Goal: Feedback & Contribution: Contribute content

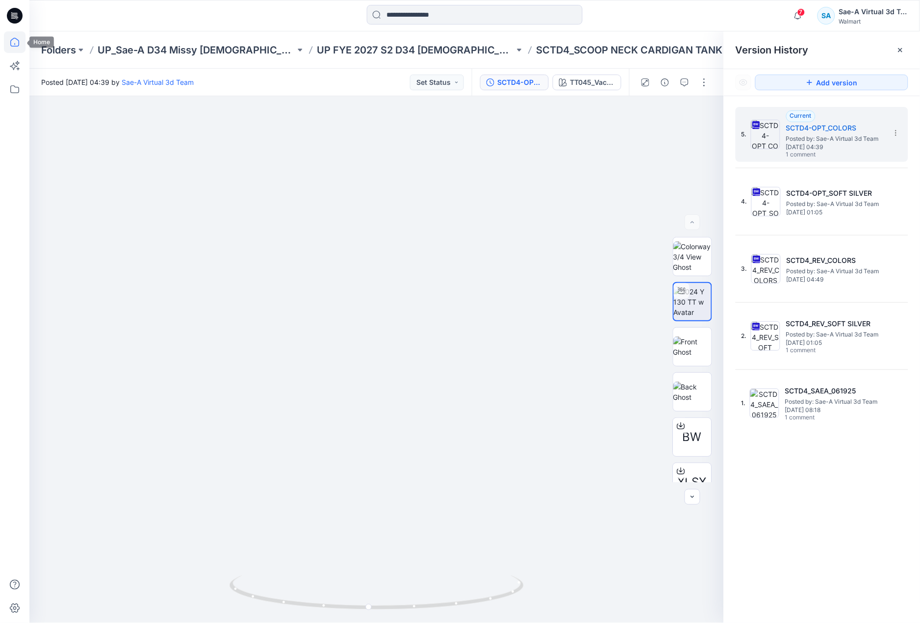
click at [17, 40] on icon at bounding box center [15, 42] width 22 height 22
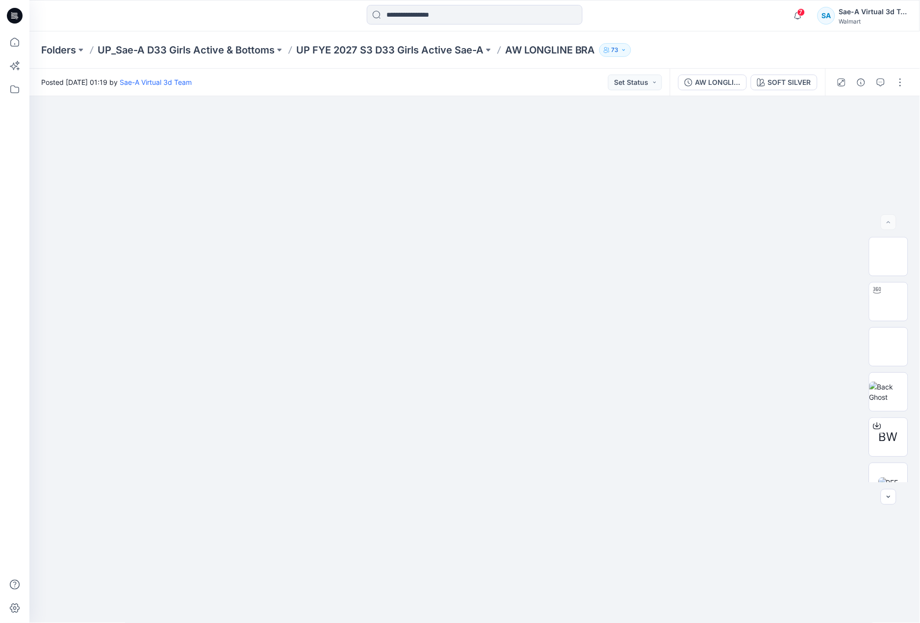
click at [713, 46] on div "Folders UP_Sae-A D33 Girls Active & Bottoms UP FYE 2027 S3 D33 Girls Active Sae…" at bounding box center [436, 50] width 791 height 14
click at [717, 80] on div "AW LONGLINE BRA-OPT" at bounding box center [718, 82] width 45 height 11
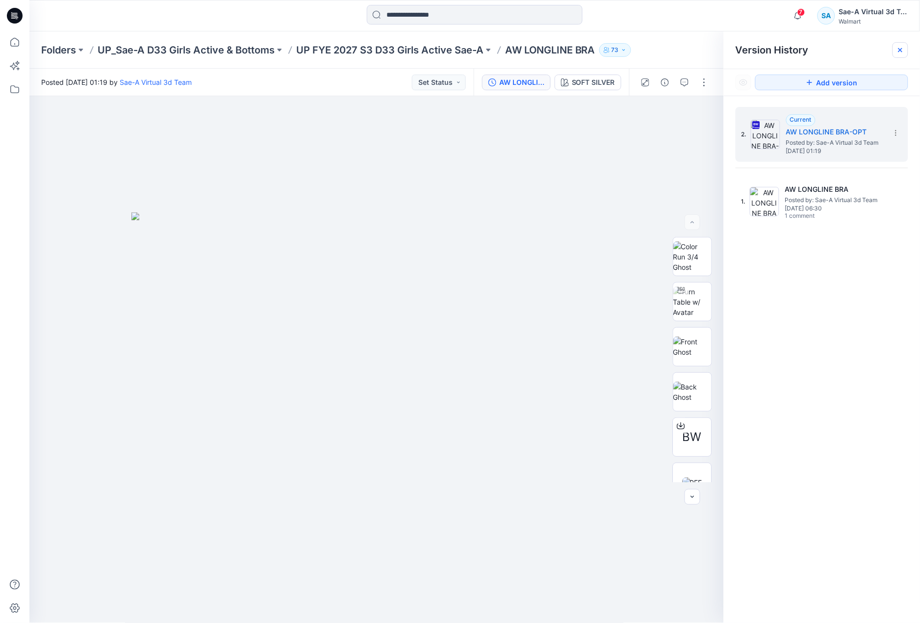
click at [904, 50] on icon at bounding box center [901, 50] width 8 height 8
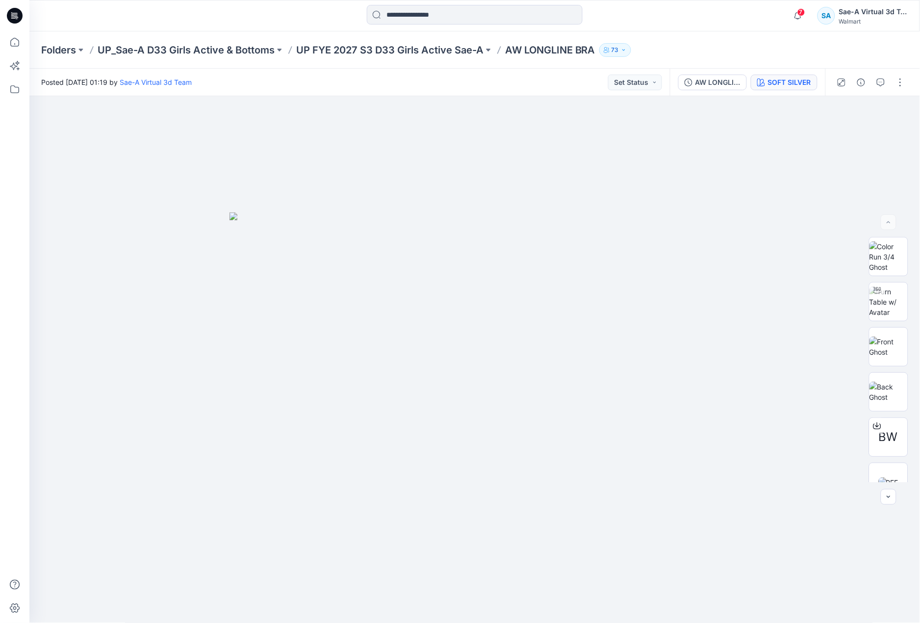
click at [796, 78] on div "SOFT SILVER" at bounding box center [789, 82] width 43 height 11
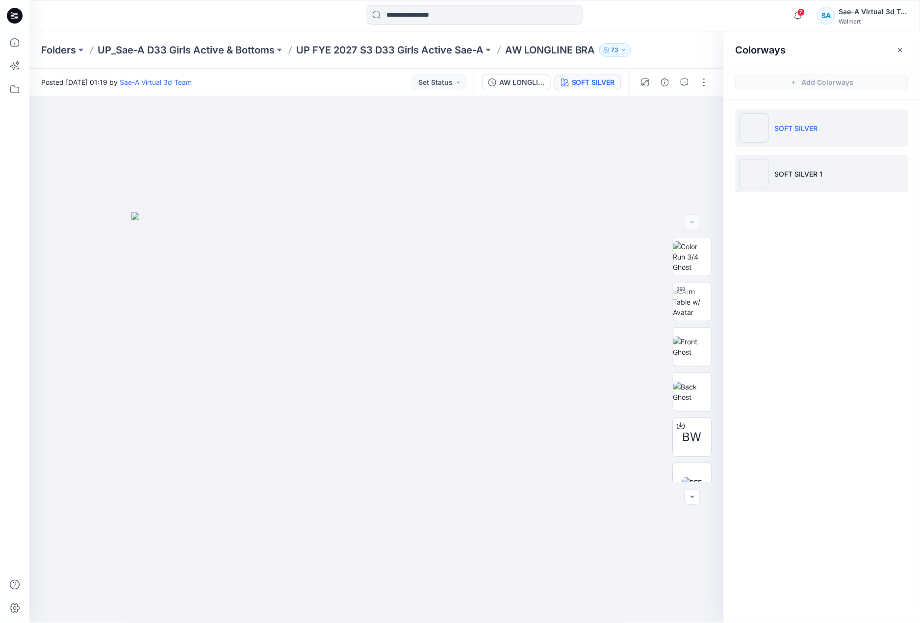
click at [796, 167] on li "SOFT SILVER 1" at bounding box center [822, 173] width 173 height 37
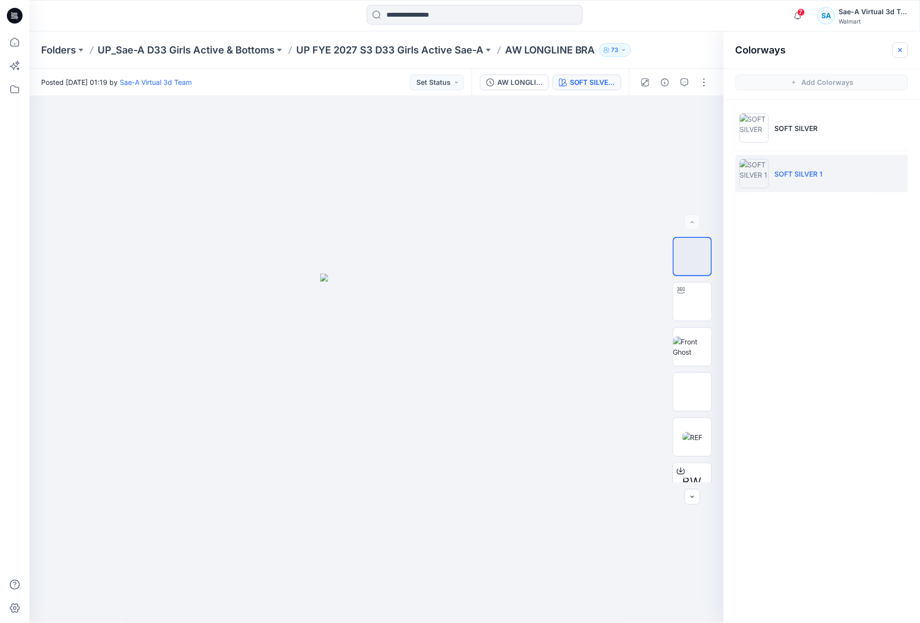
click at [900, 51] on icon "button" at bounding box center [901, 50] width 8 height 8
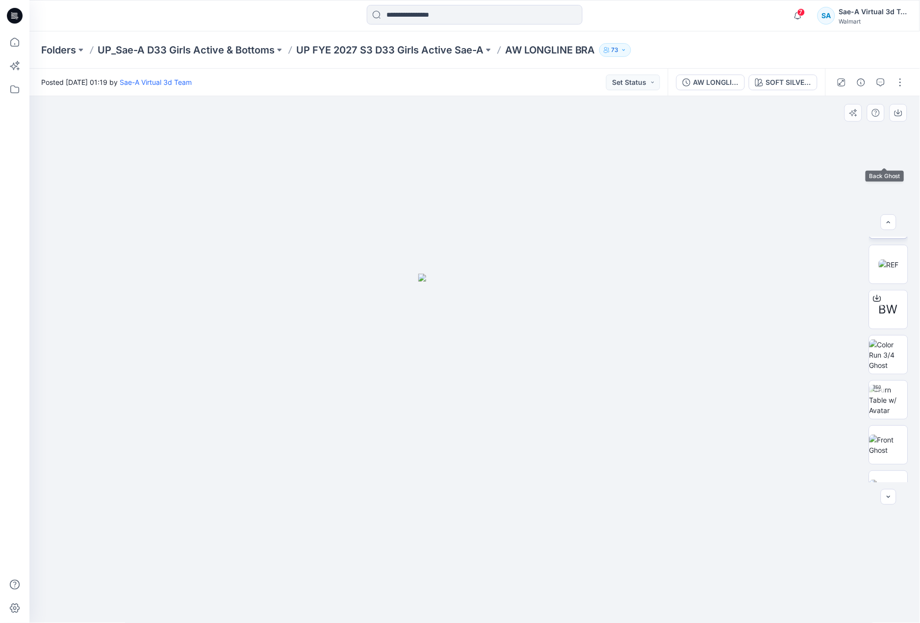
scroll to position [245, 0]
click at [889, 378] on img at bounding box center [889, 373] width 38 height 21
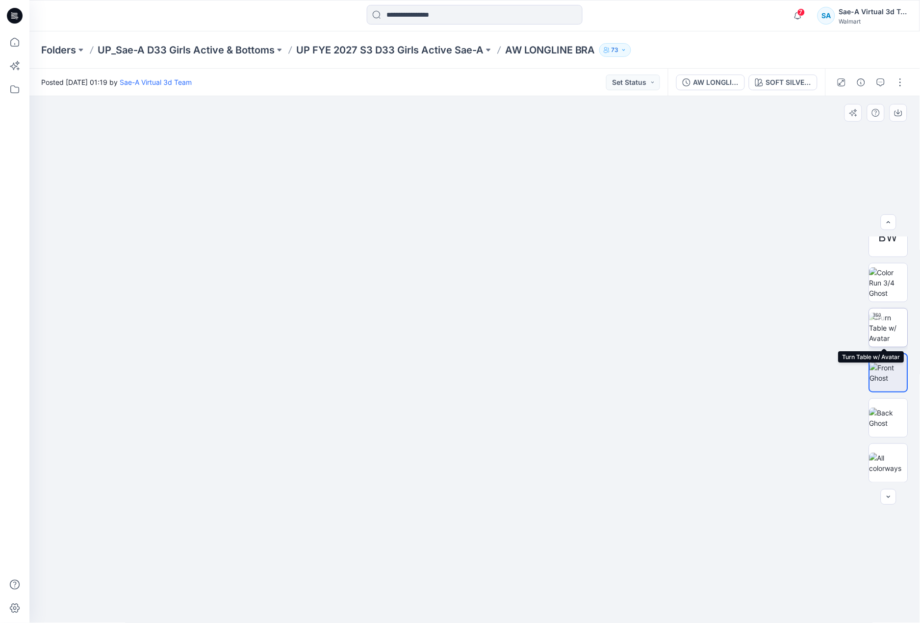
click at [891, 323] on img at bounding box center [889, 328] width 38 height 31
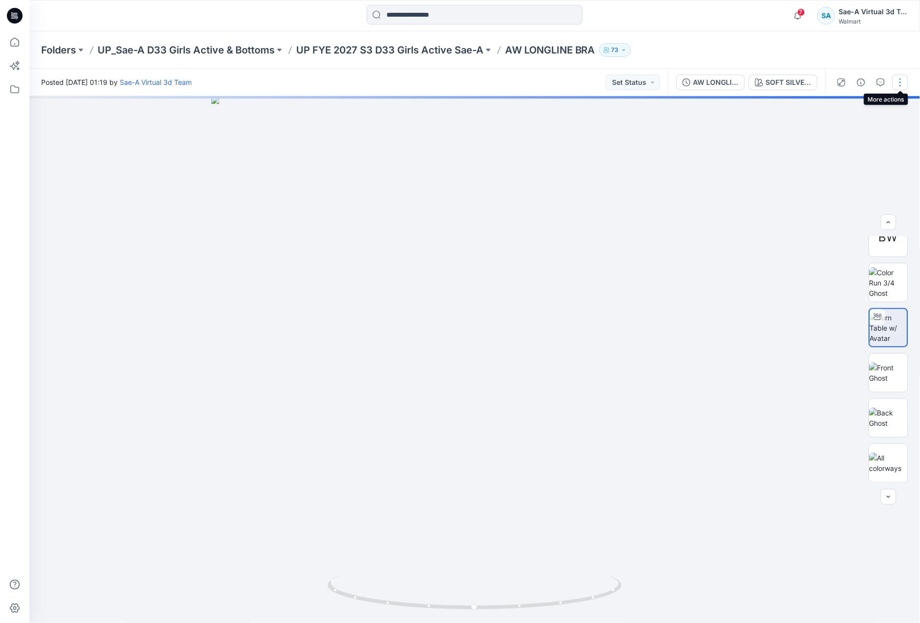
click at [902, 81] on button "button" at bounding box center [901, 83] width 16 height 16
click at [855, 128] on button "Edit" at bounding box center [859, 132] width 90 height 18
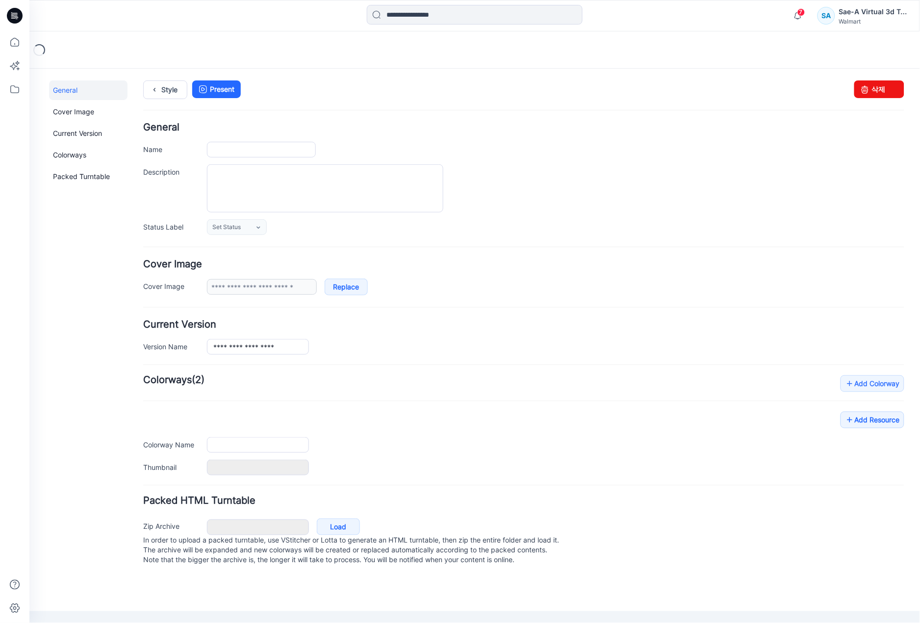
type input "**********"
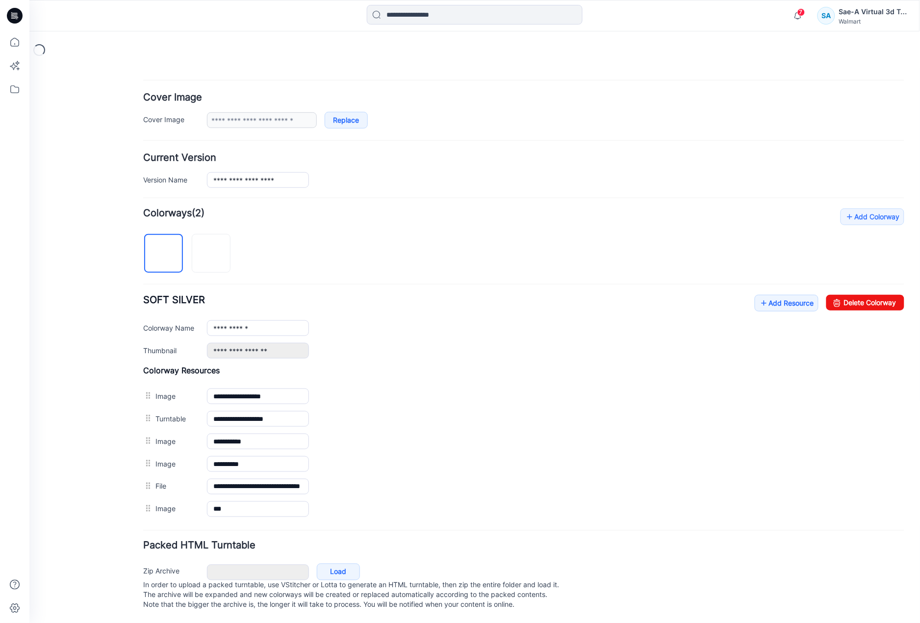
scroll to position [180, 0]
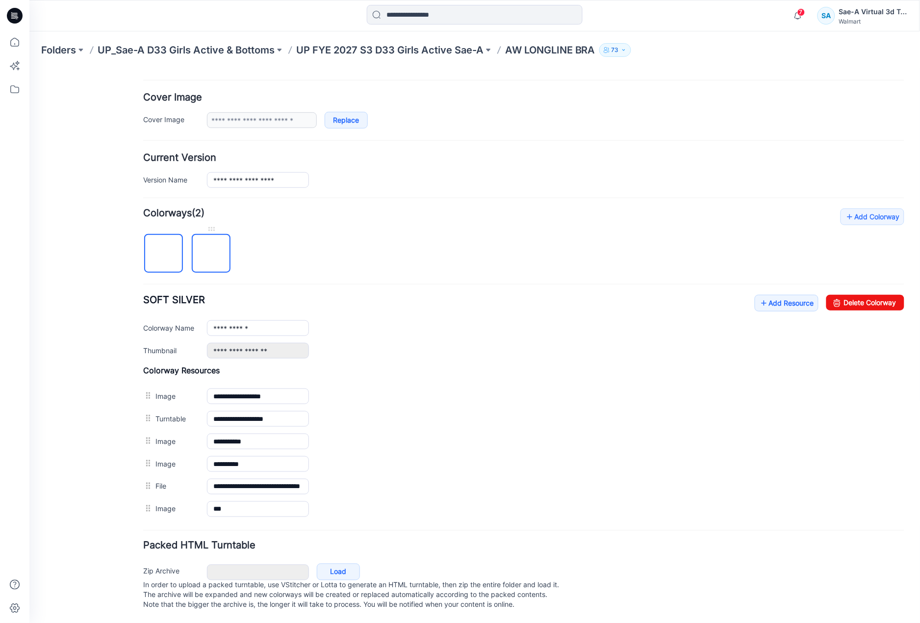
click at [211, 254] on img at bounding box center [211, 254] width 0 height 0
type input "**********"
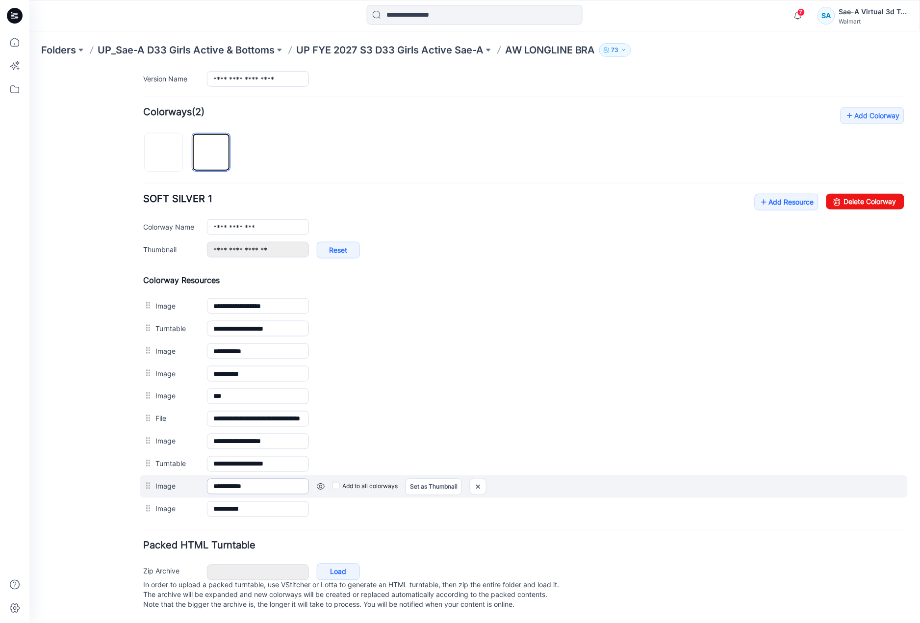
scroll to position [282, 0]
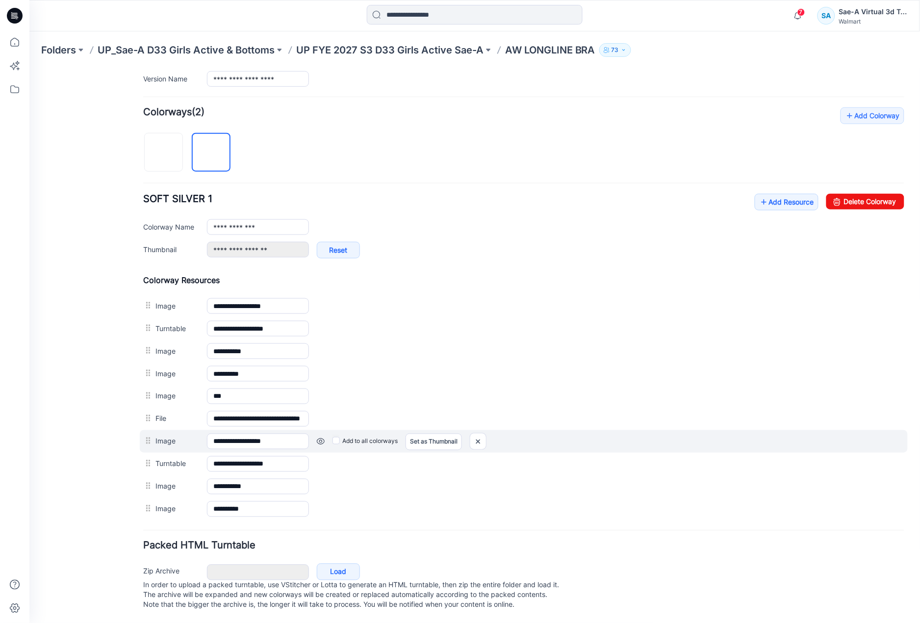
click at [319, 437] on link at bounding box center [320, 441] width 8 height 8
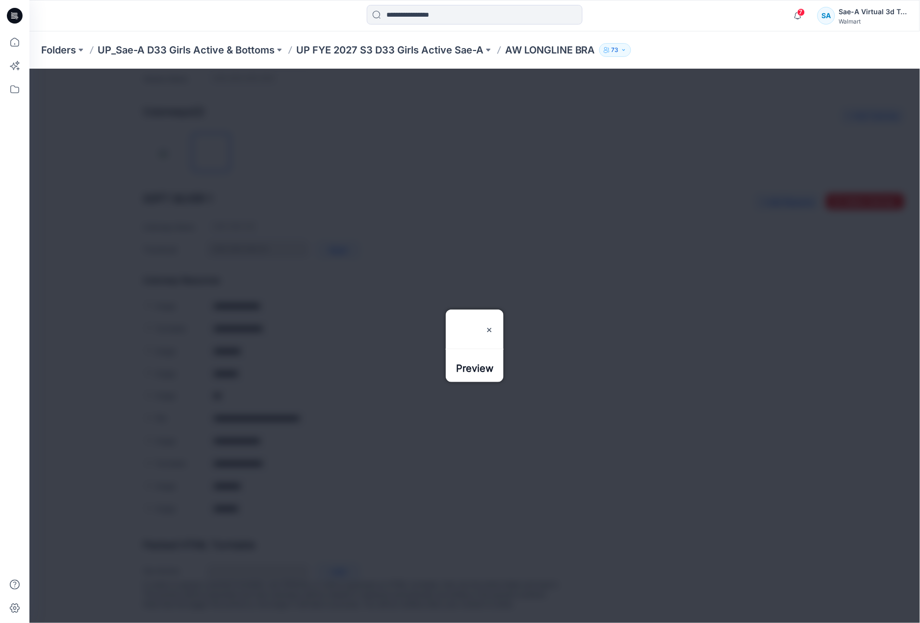
click at [503, 309] on div "Preview" at bounding box center [474, 322] width 58 height 27
click at [503, 305] on div "Preview" at bounding box center [474, 318] width 58 height 27
click at [493, 322] on img at bounding box center [489, 326] width 8 height 8
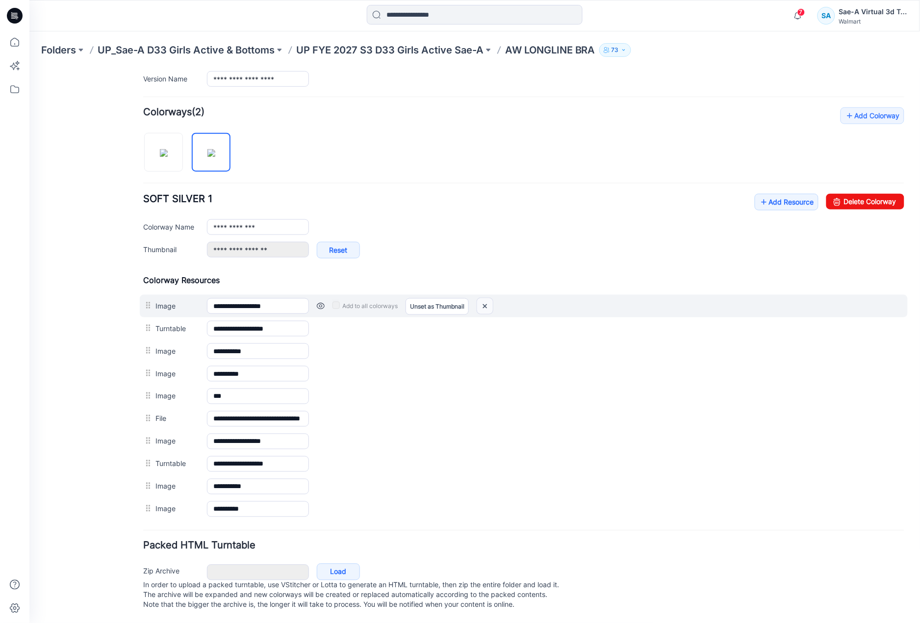
click at [487, 298] on img at bounding box center [485, 306] width 16 height 16
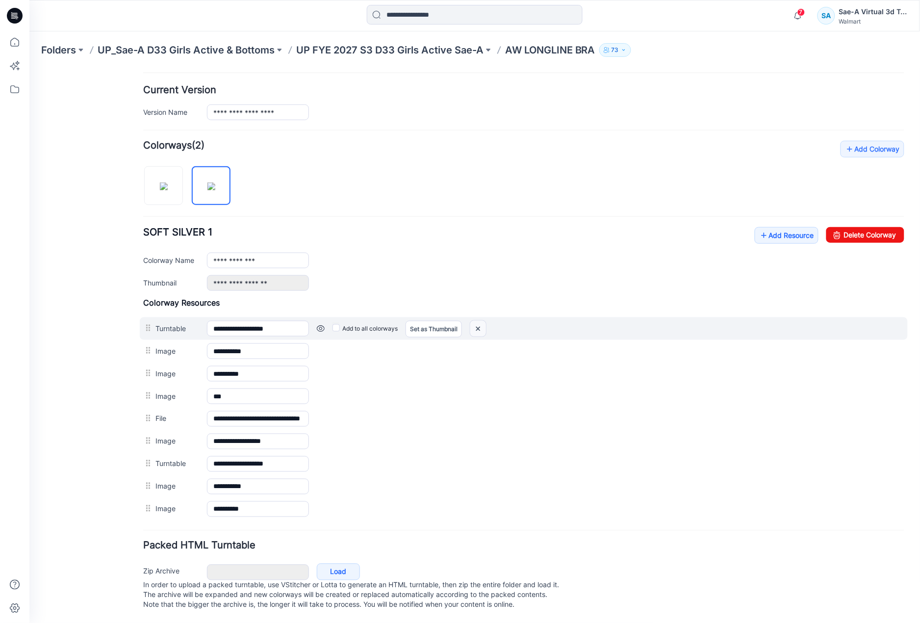
click at [478, 320] on img at bounding box center [478, 328] width 16 height 16
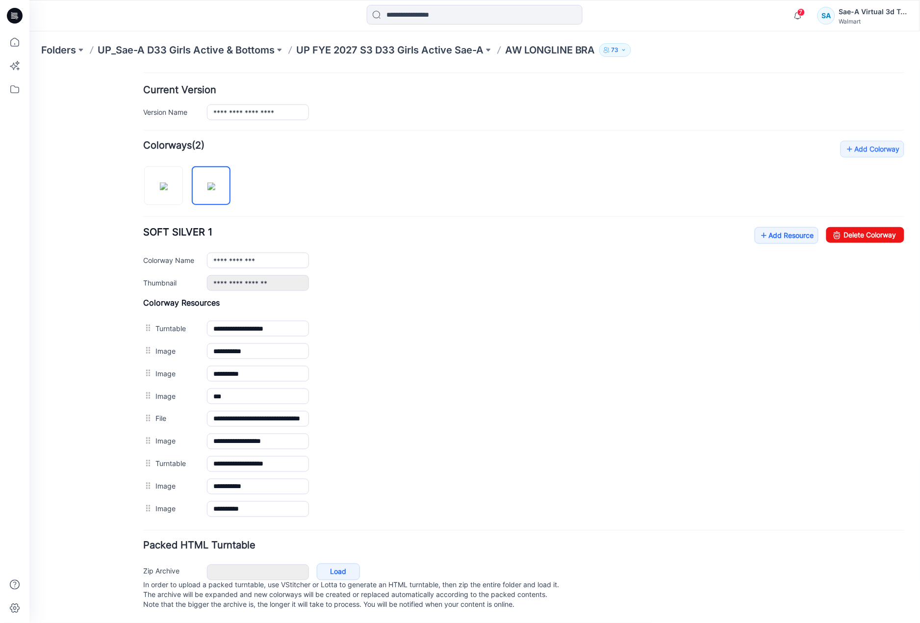
scroll to position [225, 0]
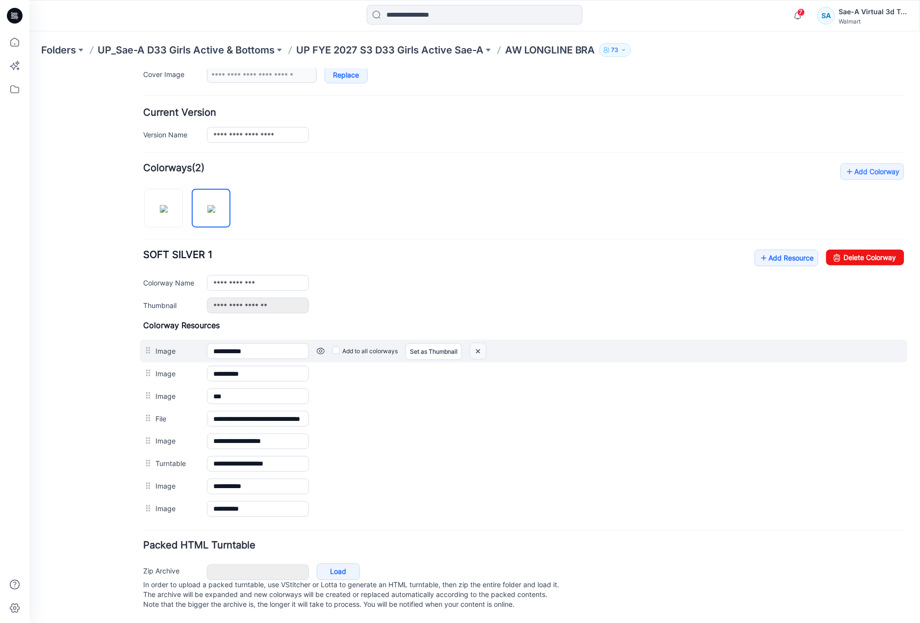
click at [480, 343] on img at bounding box center [478, 351] width 16 height 16
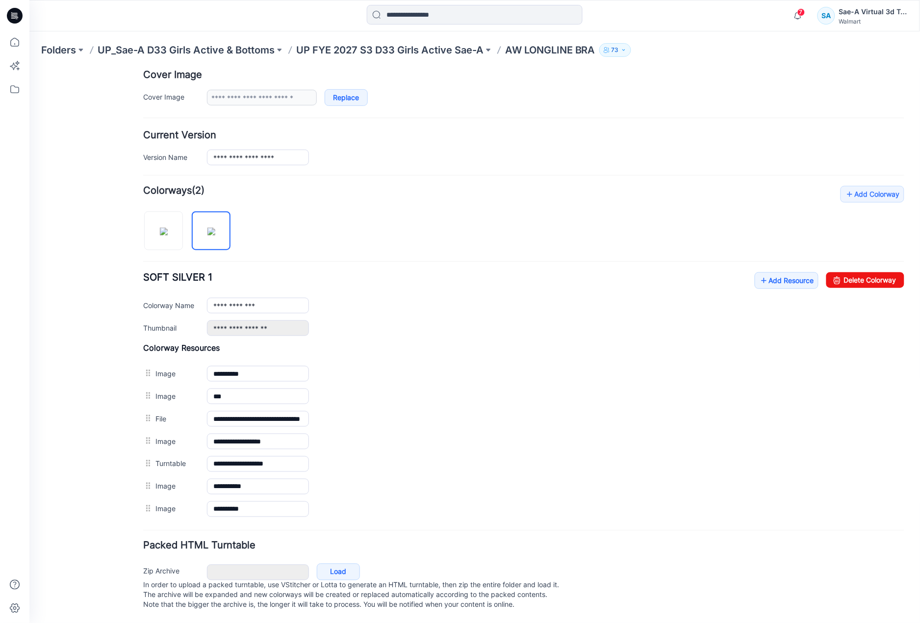
scroll to position [203, 0]
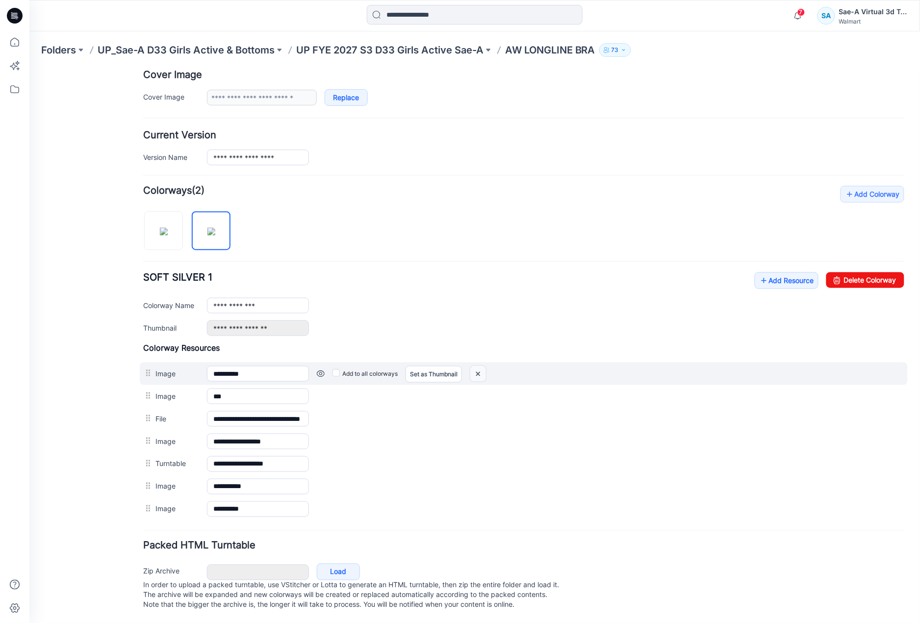
click at [478, 366] on img at bounding box center [478, 374] width 16 height 16
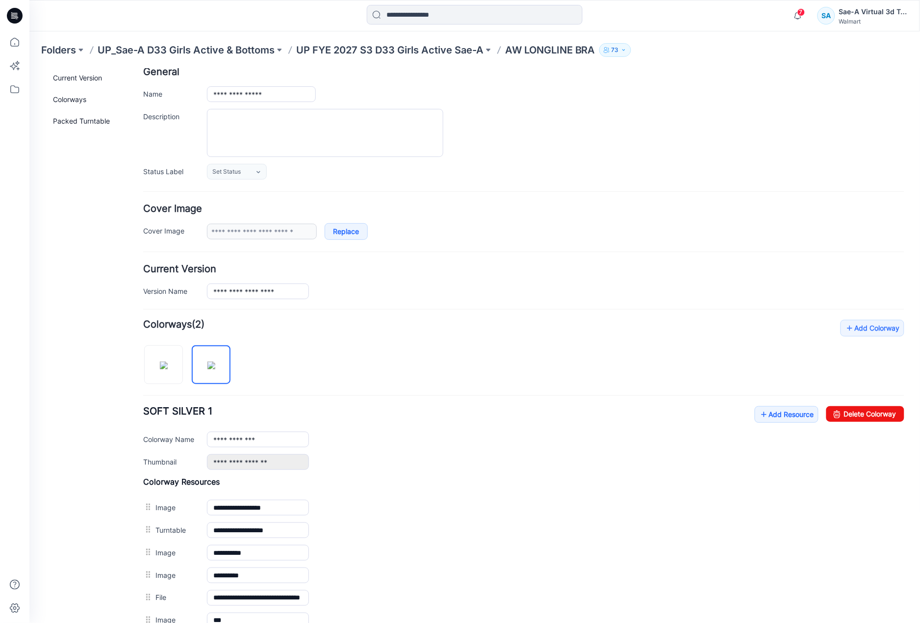
scroll to position [0, 0]
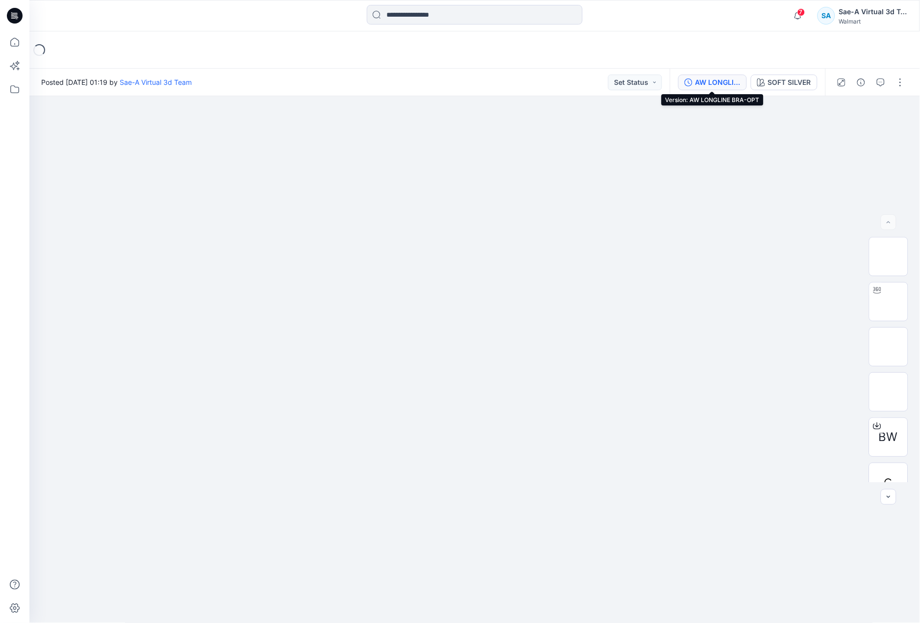
click at [719, 81] on div "AW LONGLINE BRA-OPT" at bounding box center [718, 82] width 45 height 11
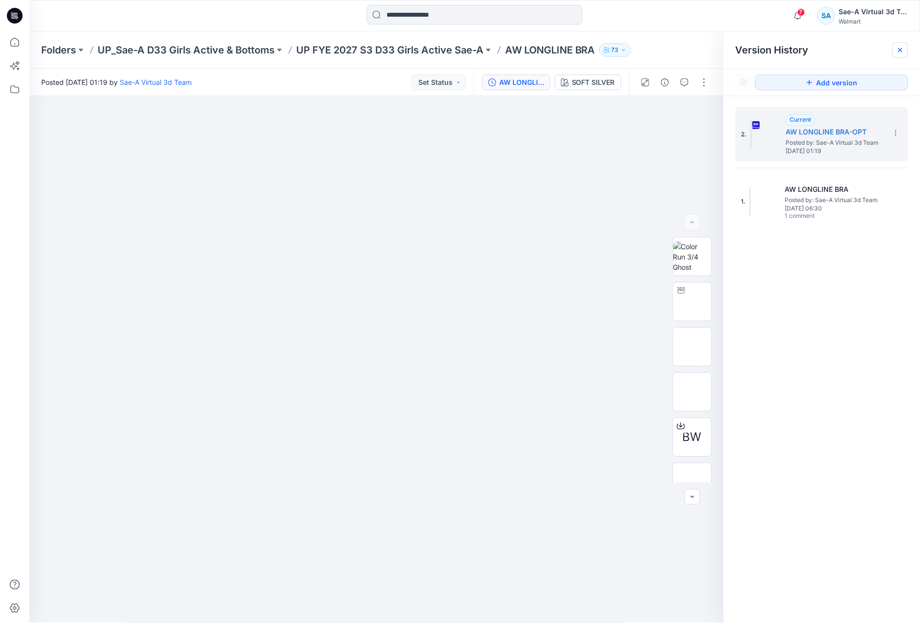
click at [899, 50] on icon at bounding box center [901, 50] width 8 height 8
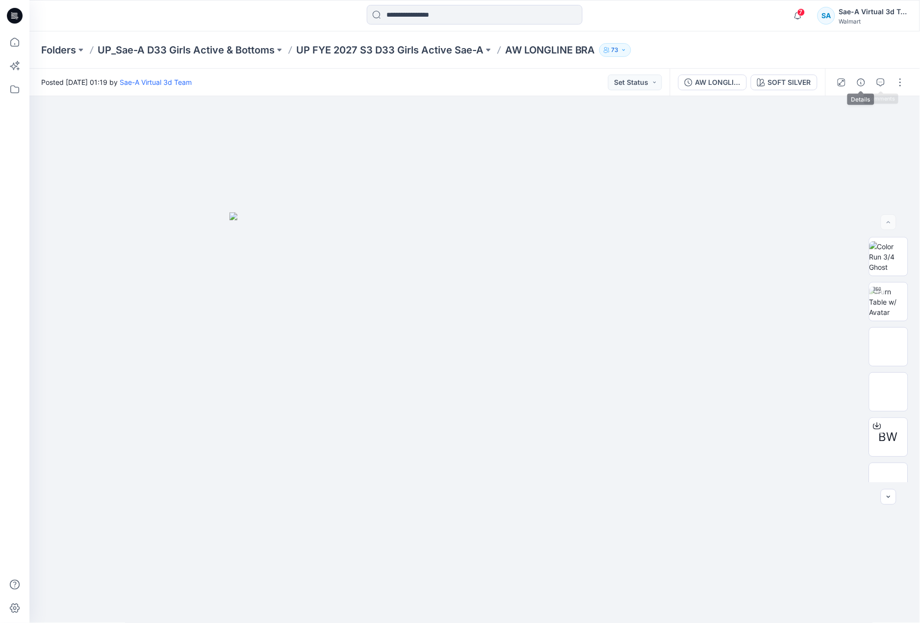
click at [856, 81] on button "button" at bounding box center [862, 83] width 16 height 16
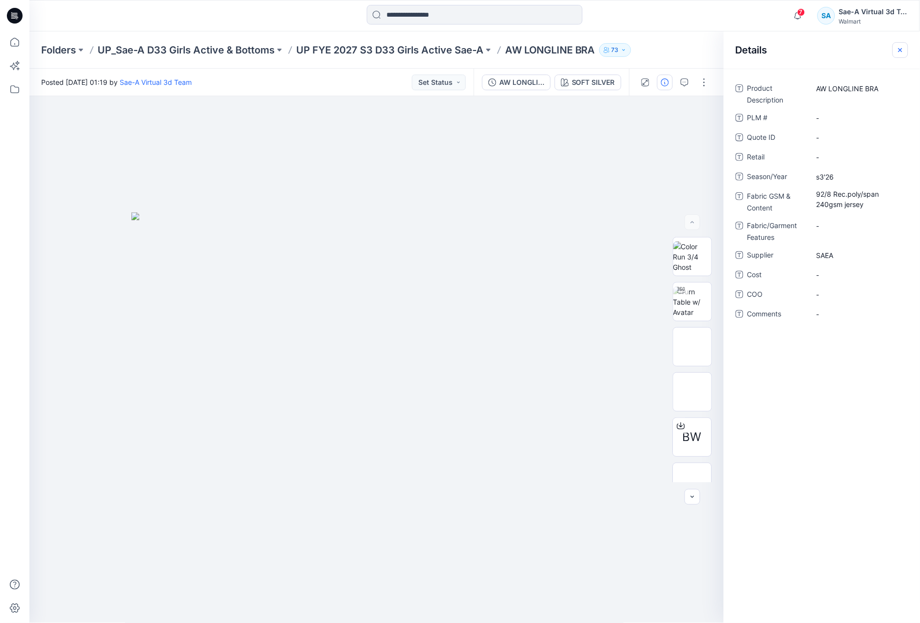
click at [899, 52] on icon "button" at bounding box center [901, 50] width 8 height 8
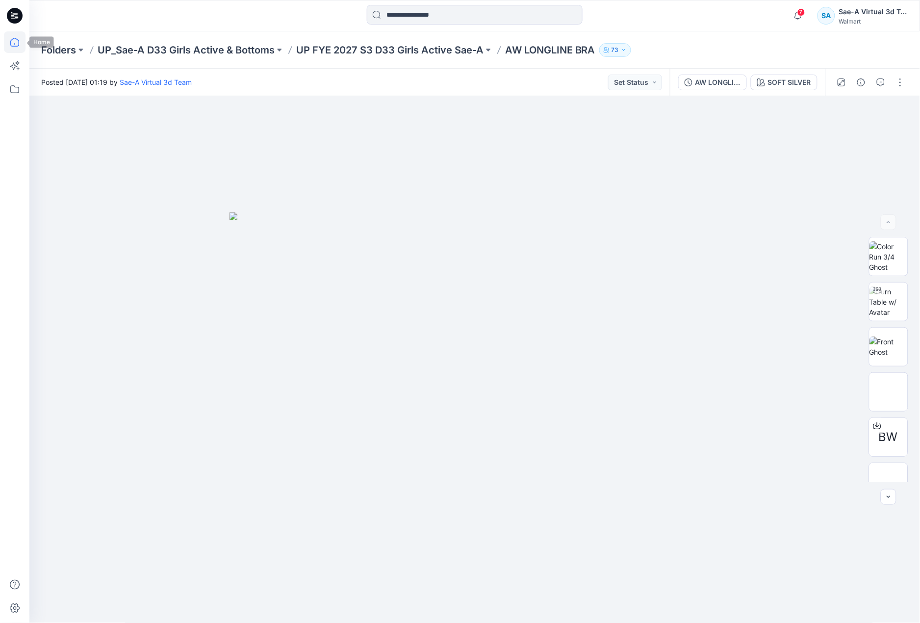
click at [16, 44] on icon at bounding box center [15, 42] width 22 height 22
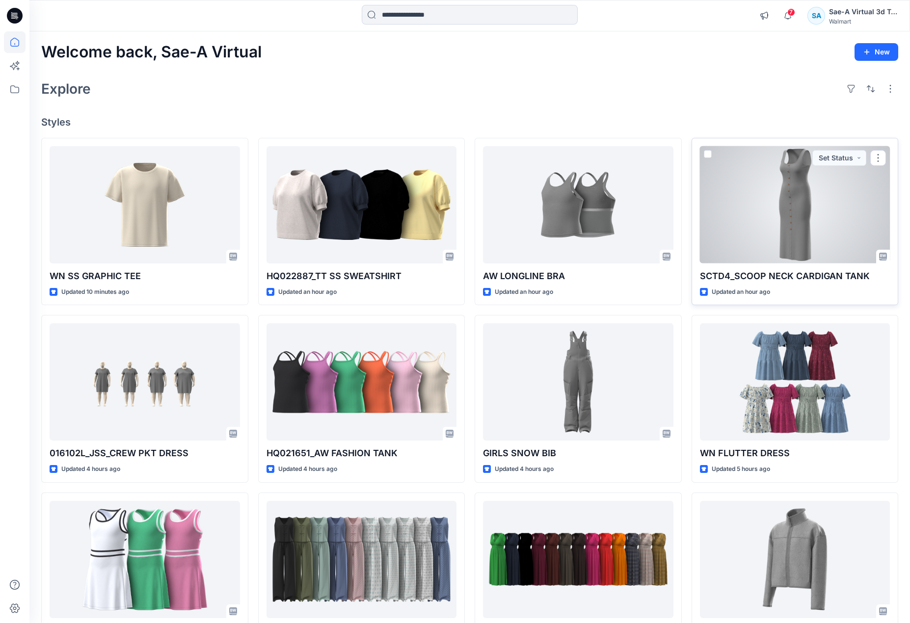
click at [798, 247] on div at bounding box center [795, 204] width 190 height 117
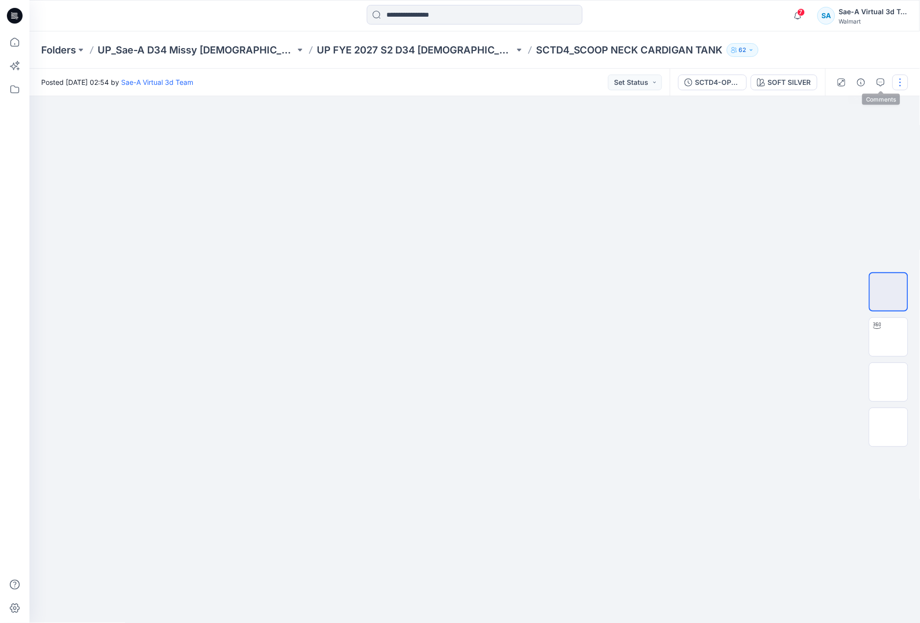
click at [898, 79] on button "button" at bounding box center [901, 83] width 16 height 16
click at [853, 124] on button "Edit" at bounding box center [859, 132] width 90 height 18
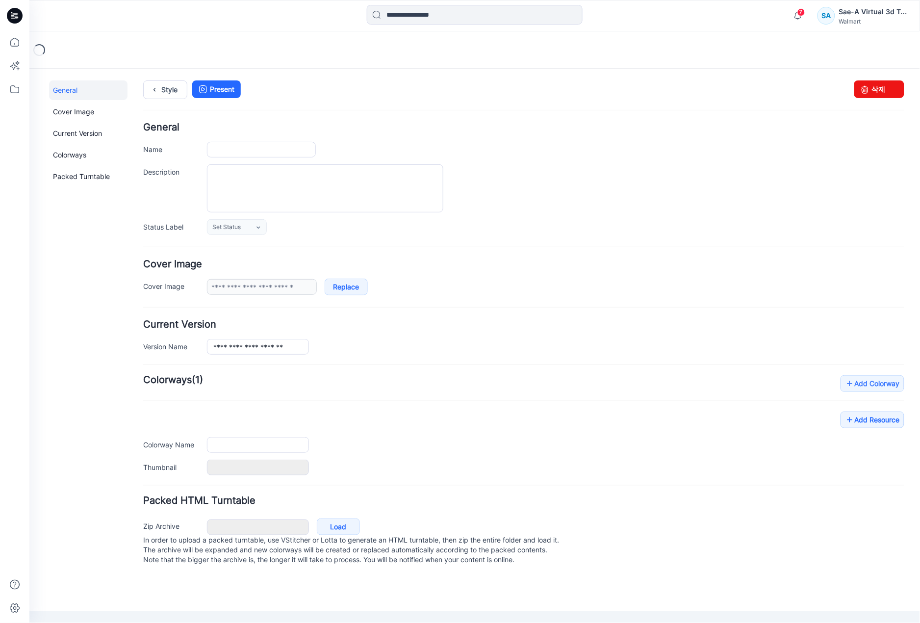
type input "**********"
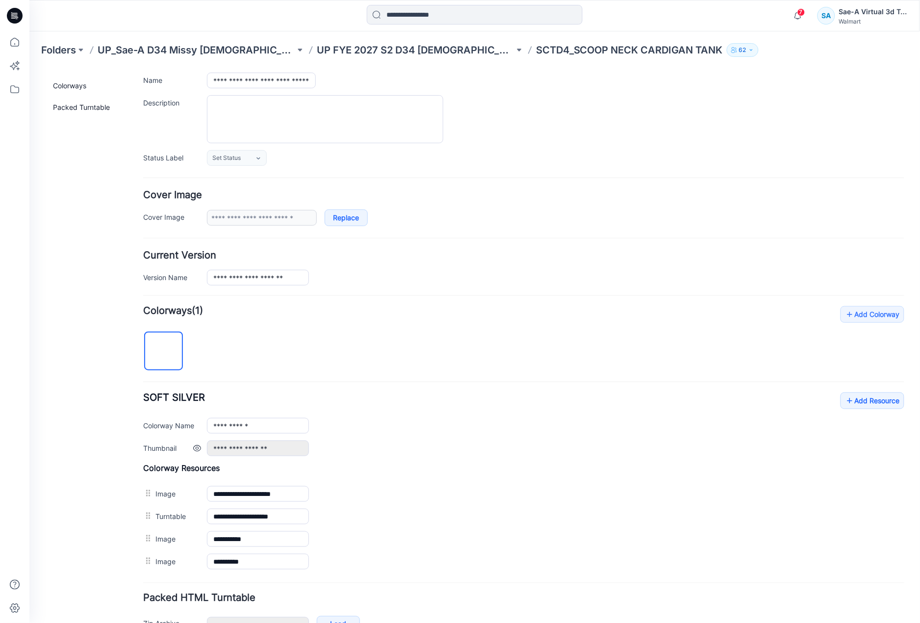
scroll to position [134, 0]
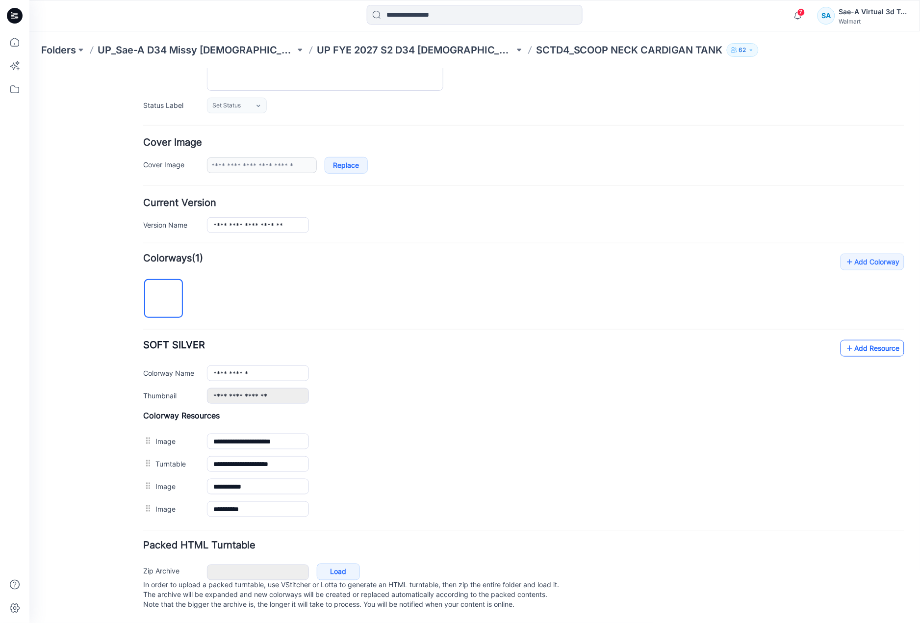
click at [845, 340] on icon at bounding box center [850, 348] width 10 height 16
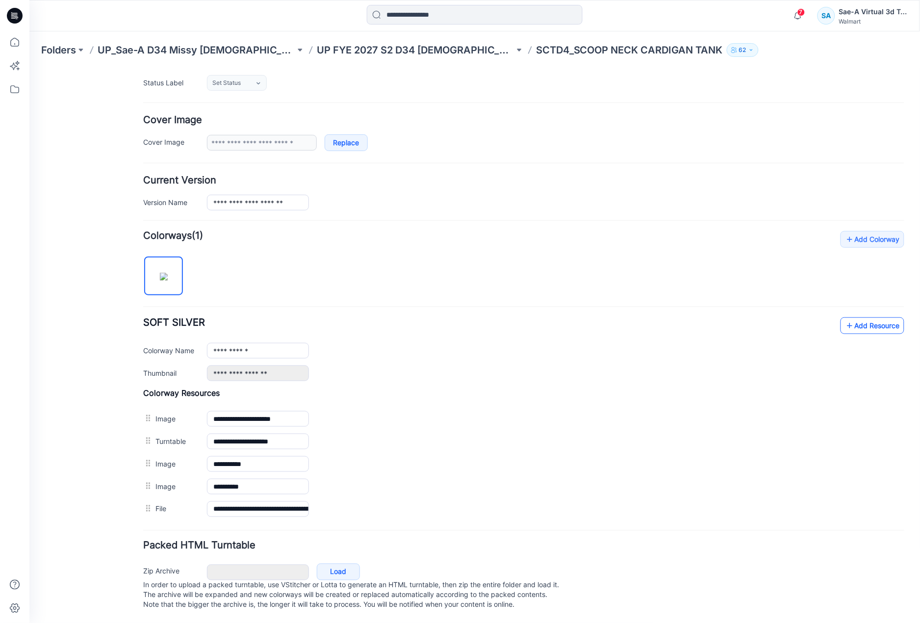
scroll to position [157, 0]
click at [845, 317] on icon at bounding box center [850, 325] width 10 height 16
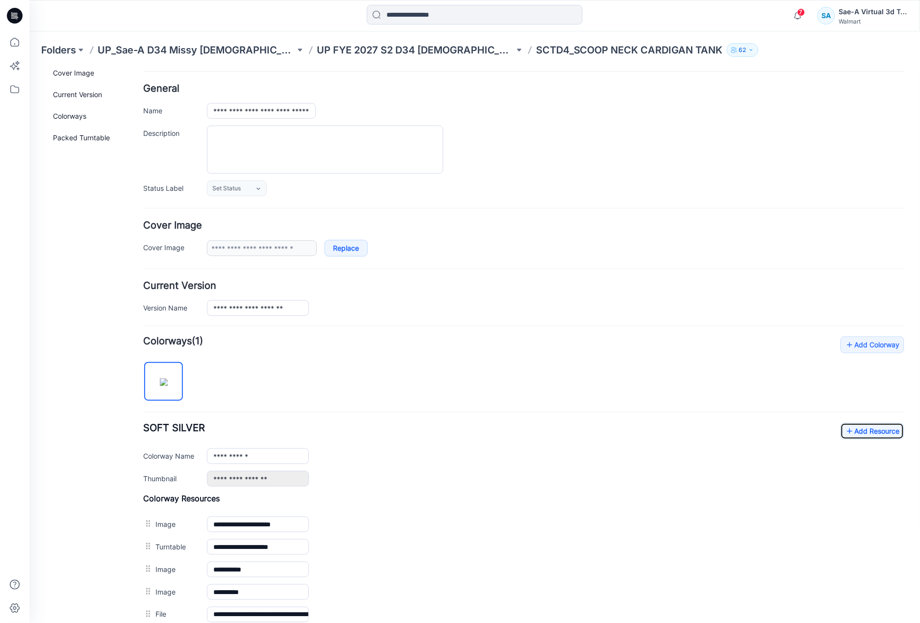
scroll to position [0, 0]
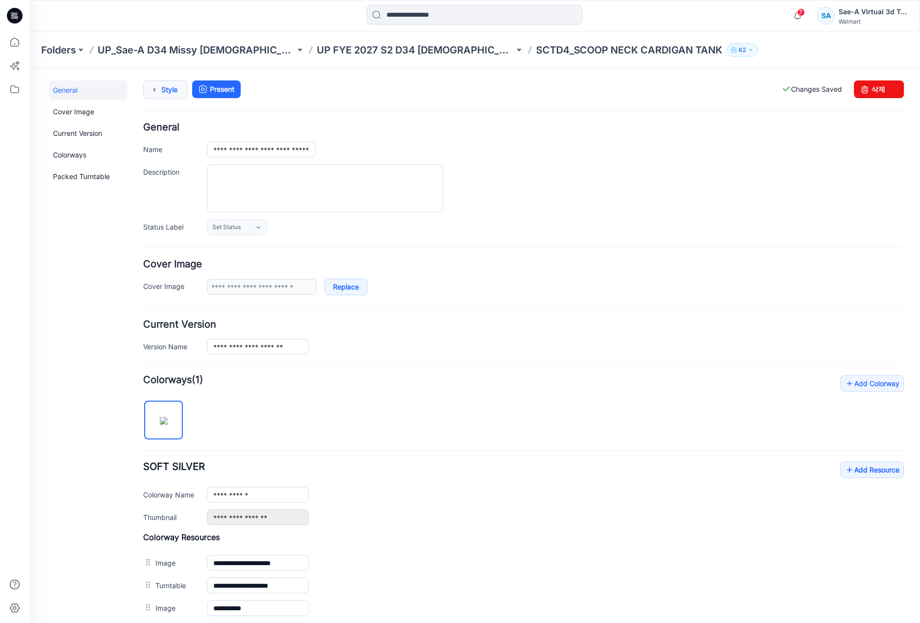
click at [178, 89] on link "Style" at bounding box center [165, 89] width 44 height 19
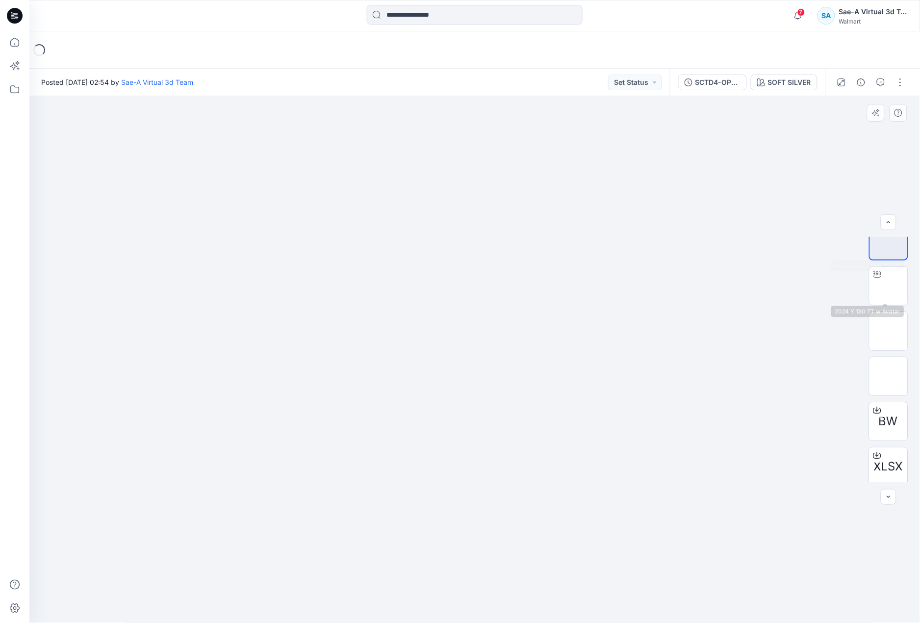
scroll to position [19, 0]
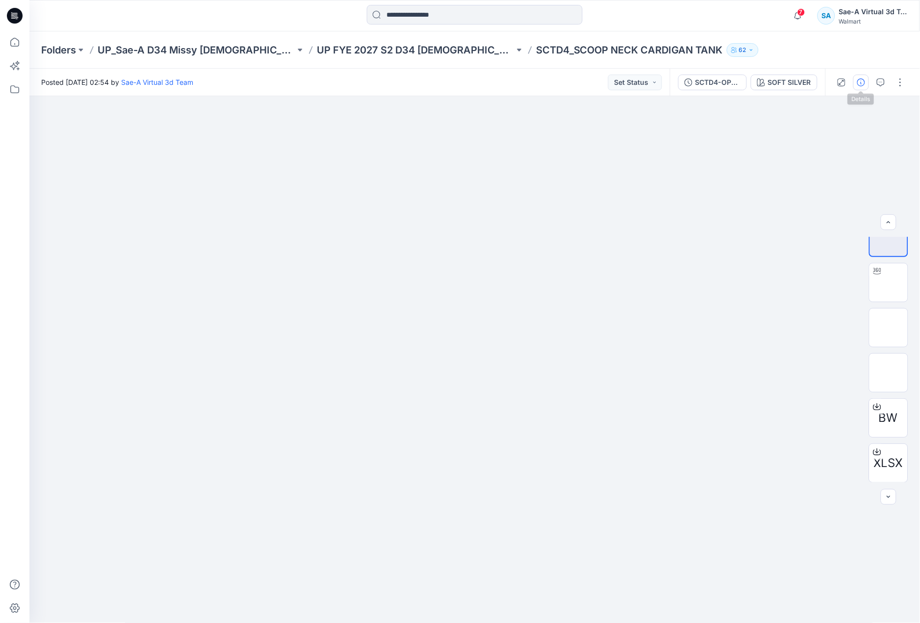
click at [861, 81] on icon "button" at bounding box center [862, 82] width 8 height 8
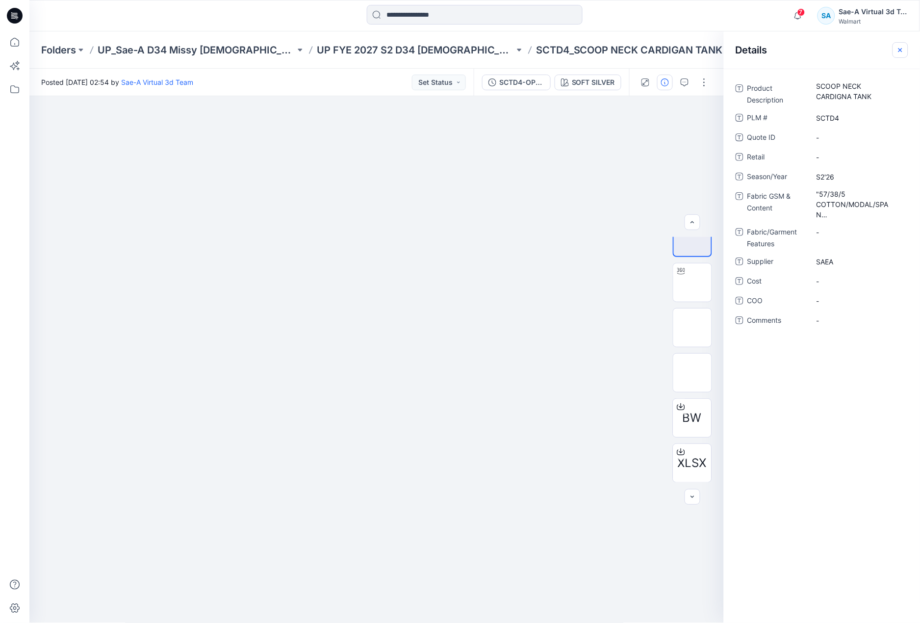
click at [898, 52] on icon "button" at bounding box center [901, 50] width 8 height 8
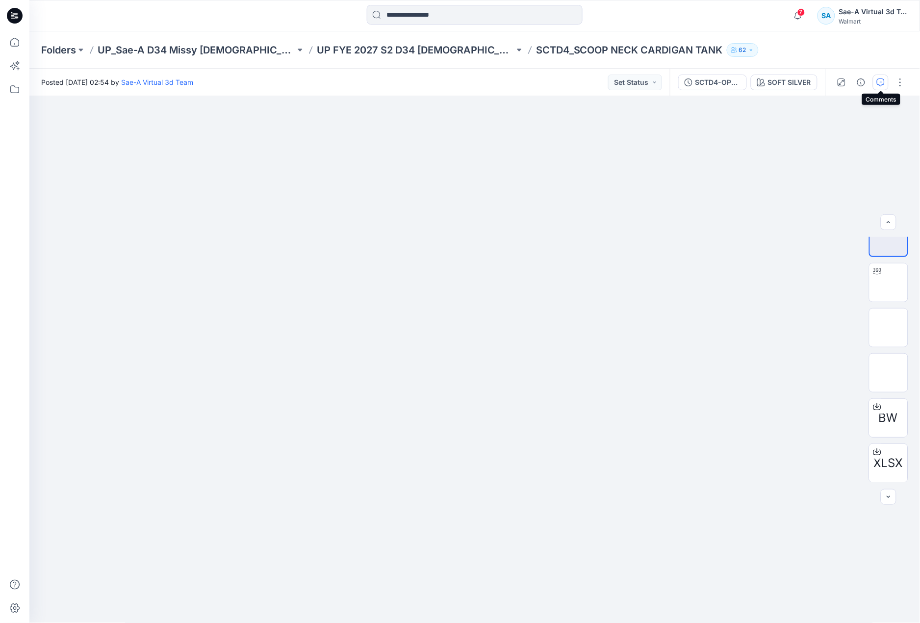
click at [881, 82] on icon "button" at bounding box center [881, 82] width 8 height 8
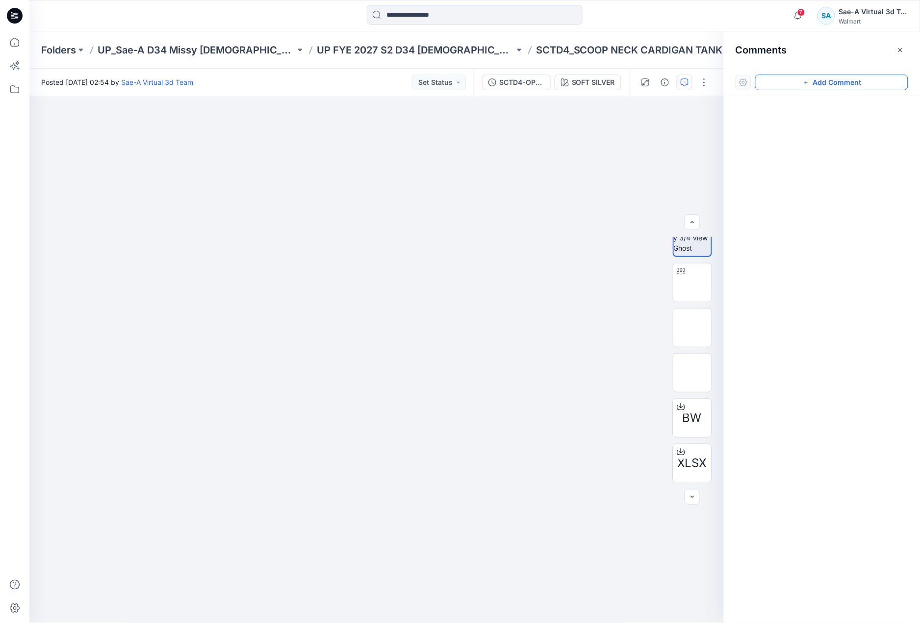
click at [867, 83] on button "Add Comment" at bounding box center [832, 83] width 153 height 16
click at [558, 162] on div "1" at bounding box center [376, 359] width 695 height 527
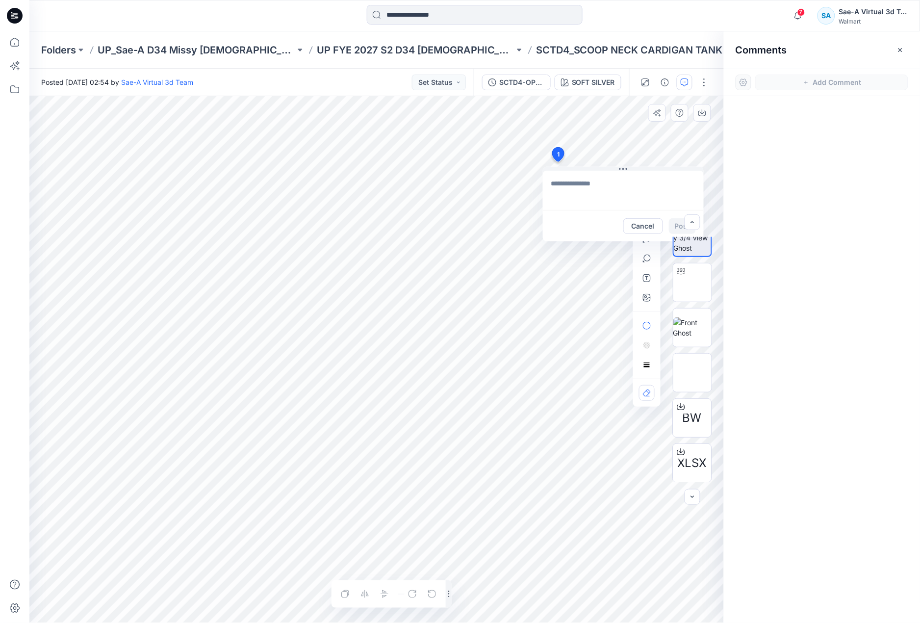
click at [632, 199] on textarea at bounding box center [623, 190] width 161 height 39
paste textarea "**********"
type textarea "**********"
click at [679, 228] on button "Post" at bounding box center [682, 226] width 27 height 16
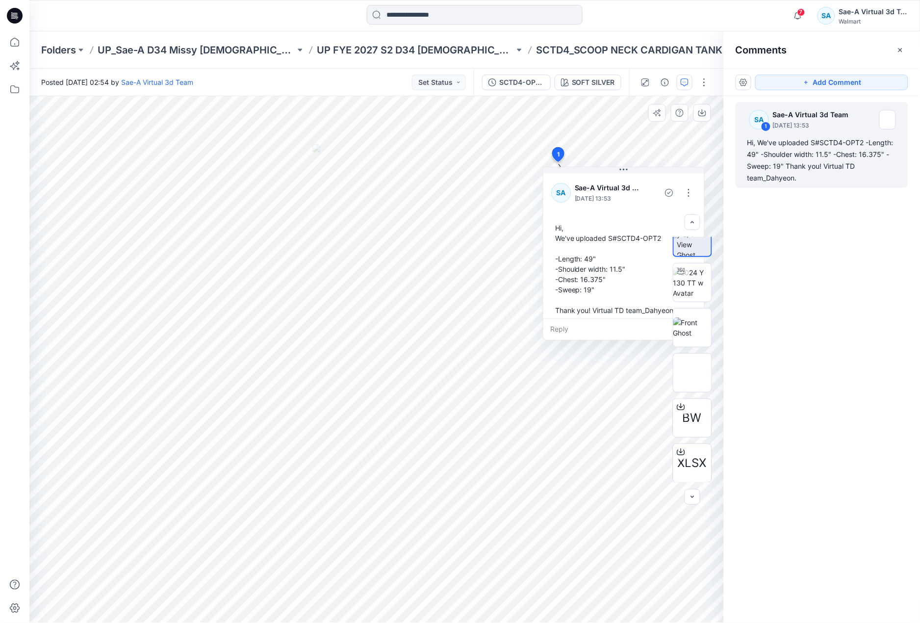
click at [824, 274] on div "SA 1 Sae-A Virtual 3d Team [DATE] 13:53 Hi, We've uploaded S#SCTD4-OPT2 -Length…" at bounding box center [822, 341] width 196 height 491
